Goal: Check status: Check status

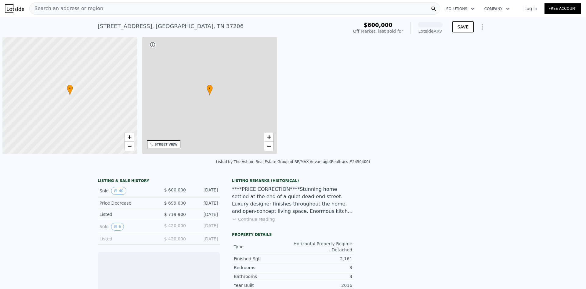
scroll to position [0, 2]
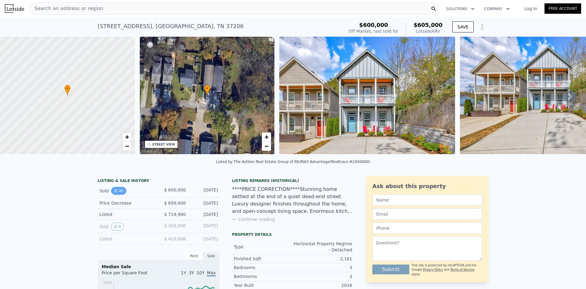
click at [115, 194] on button "40" at bounding box center [118, 191] width 15 height 8
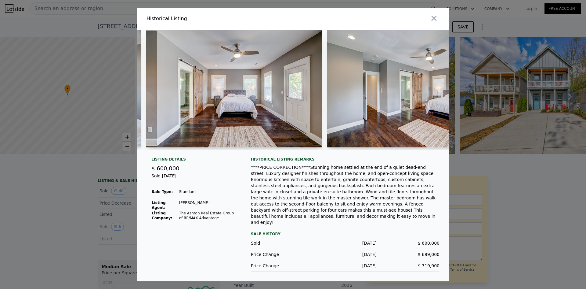
scroll to position [0, 0]
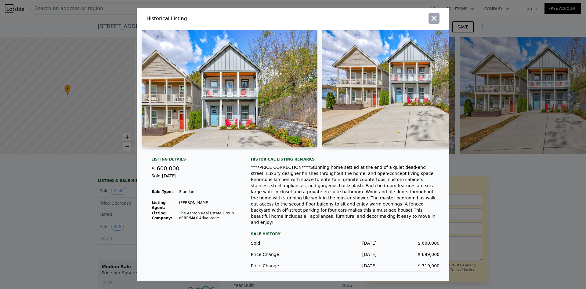
click at [436, 23] on icon "button" at bounding box center [434, 18] width 9 height 9
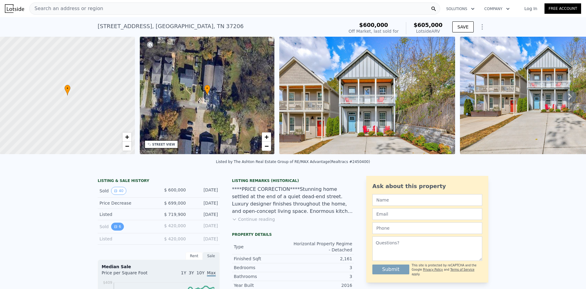
click at [117, 230] on button "6" at bounding box center [117, 226] width 13 height 8
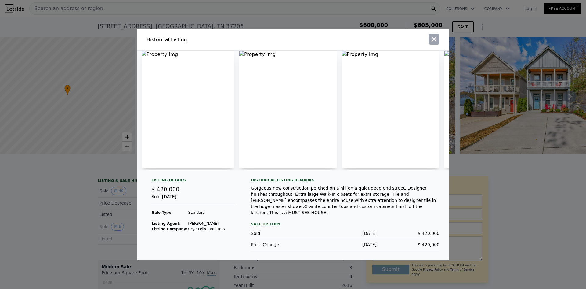
click at [438, 38] on icon "button" at bounding box center [434, 39] width 9 height 9
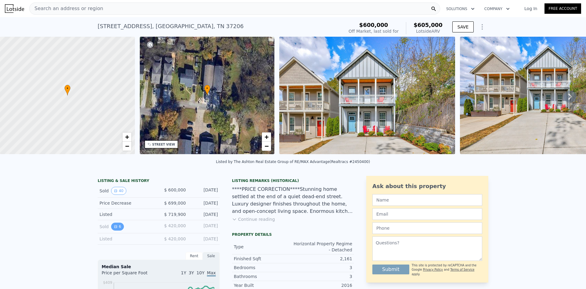
click at [115, 230] on button "6" at bounding box center [117, 226] width 13 height 8
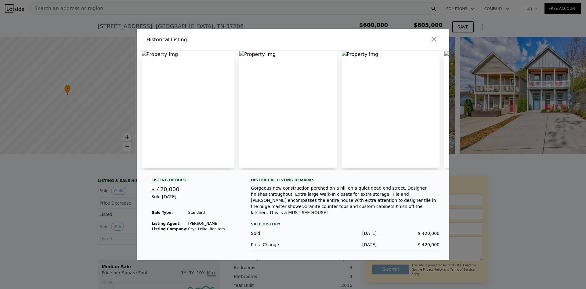
click at [198, 125] on img at bounding box center [188, 109] width 93 height 117
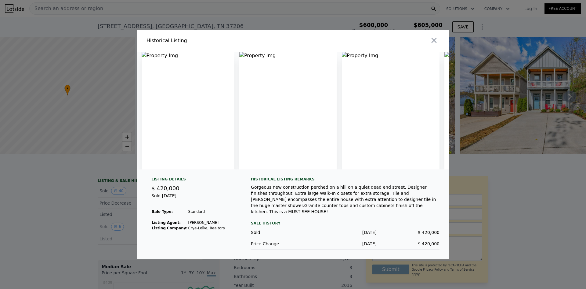
click at [145, 98] on img at bounding box center [188, 110] width 93 height 117
click at [166, 97] on img at bounding box center [188, 110] width 93 height 117
click at [439, 41] on button "button" at bounding box center [434, 40] width 11 height 11
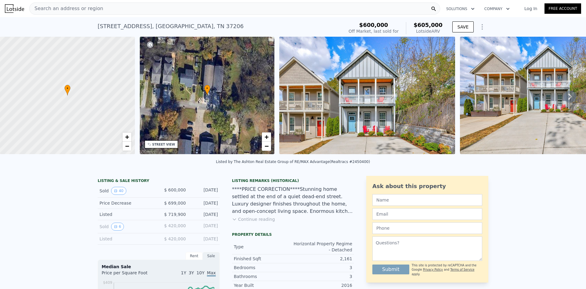
click at [564, 100] on icon at bounding box center [570, 96] width 12 height 12
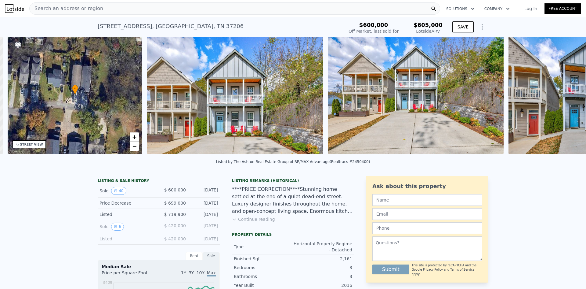
scroll to position [0, 142]
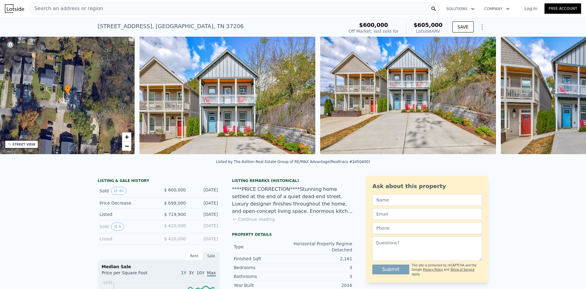
click at [566, 97] on img at bounding box center [589, 95] width 176 height 117
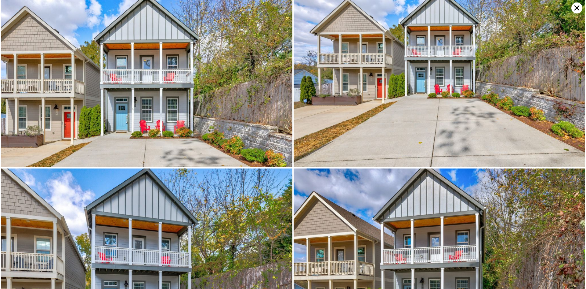
scroll to position [194, 0]
